Goal: Information Seeking & Learning: Learn about a topic

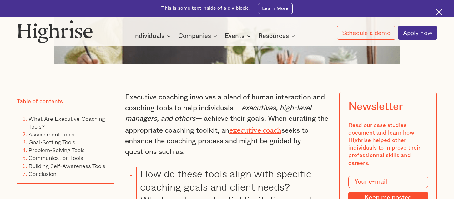
scroll to position [395, 0]
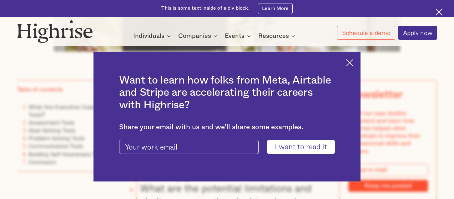
click at [353, 60] on img at bounding box center [349, 62] width 7 height 7
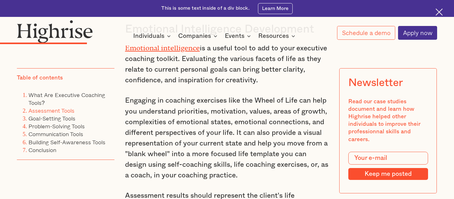
scroll to position [2075, 0]
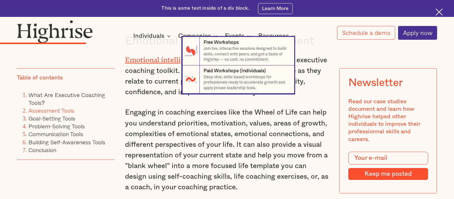
click at [171, 54] on nav "7 Free Workshops Join live, interactive sessions designed to build skills, conn…" at bounding box center [227, 65] width 454 height 57
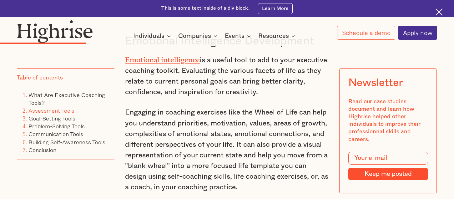
click at [184, 56] on link "Emotional intelligence" at bounding box center [162, 58] width 75 height 5
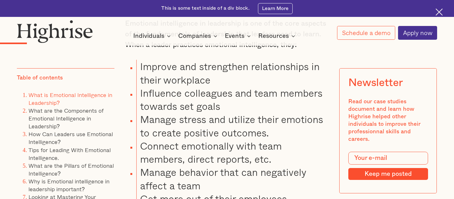
scroll to position [919, 0]
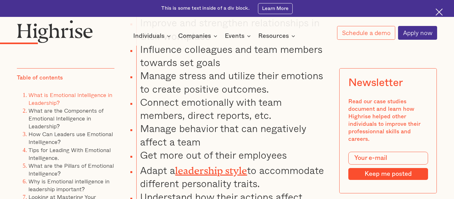
click at [243, 165] on link "leadership style" at bounding box center [211, 168] width 72 height 6
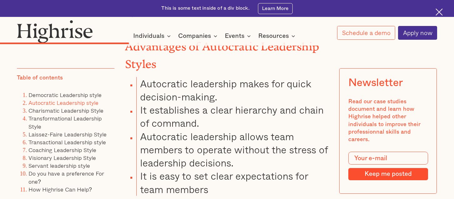
scroll to position [2163, 0]
